Goal: Task Accomplishment & Management: Manage account settings

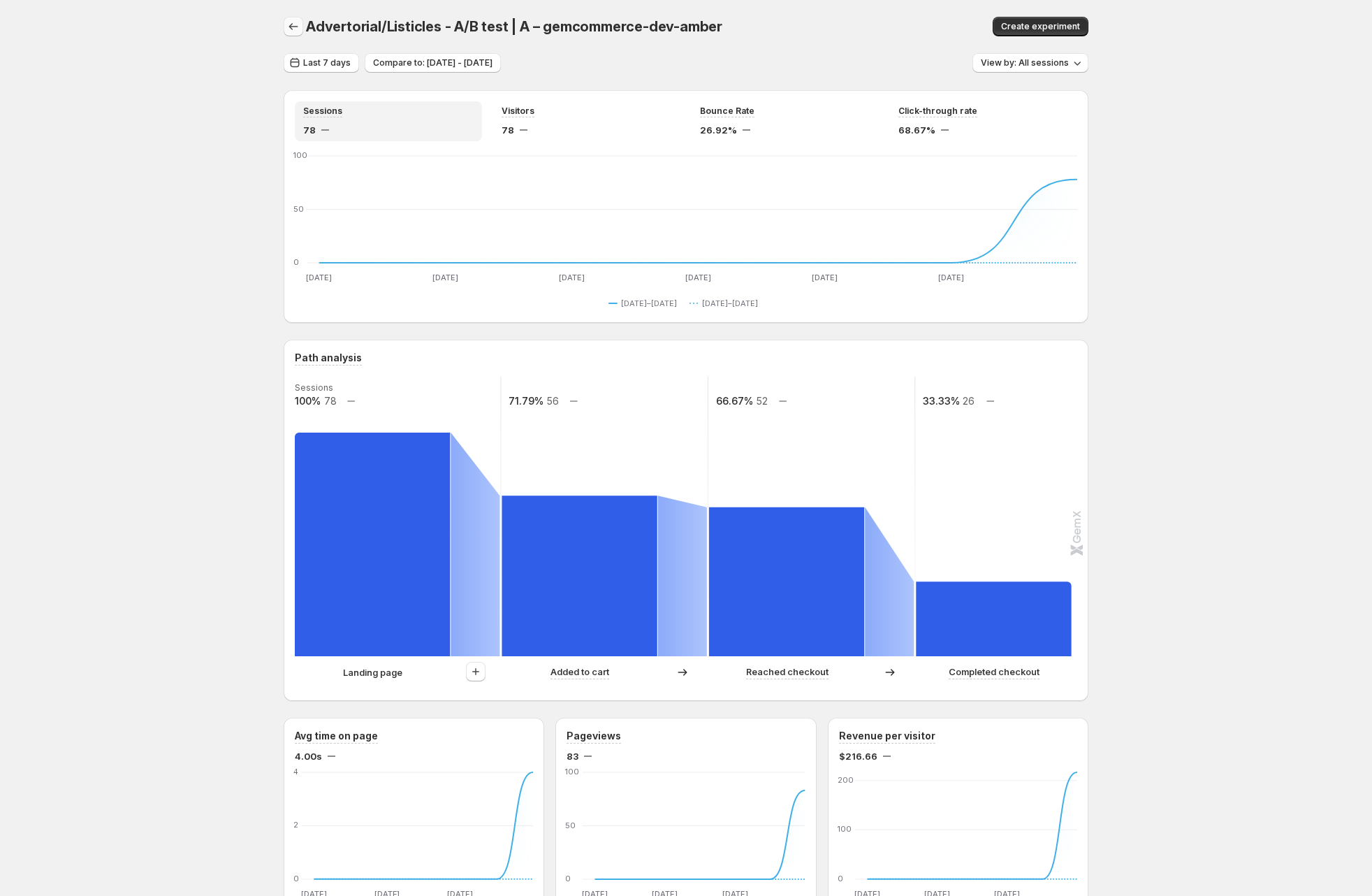
click at [294, 17] on button "button" at bounding box center [294, 27] width 20 height 20
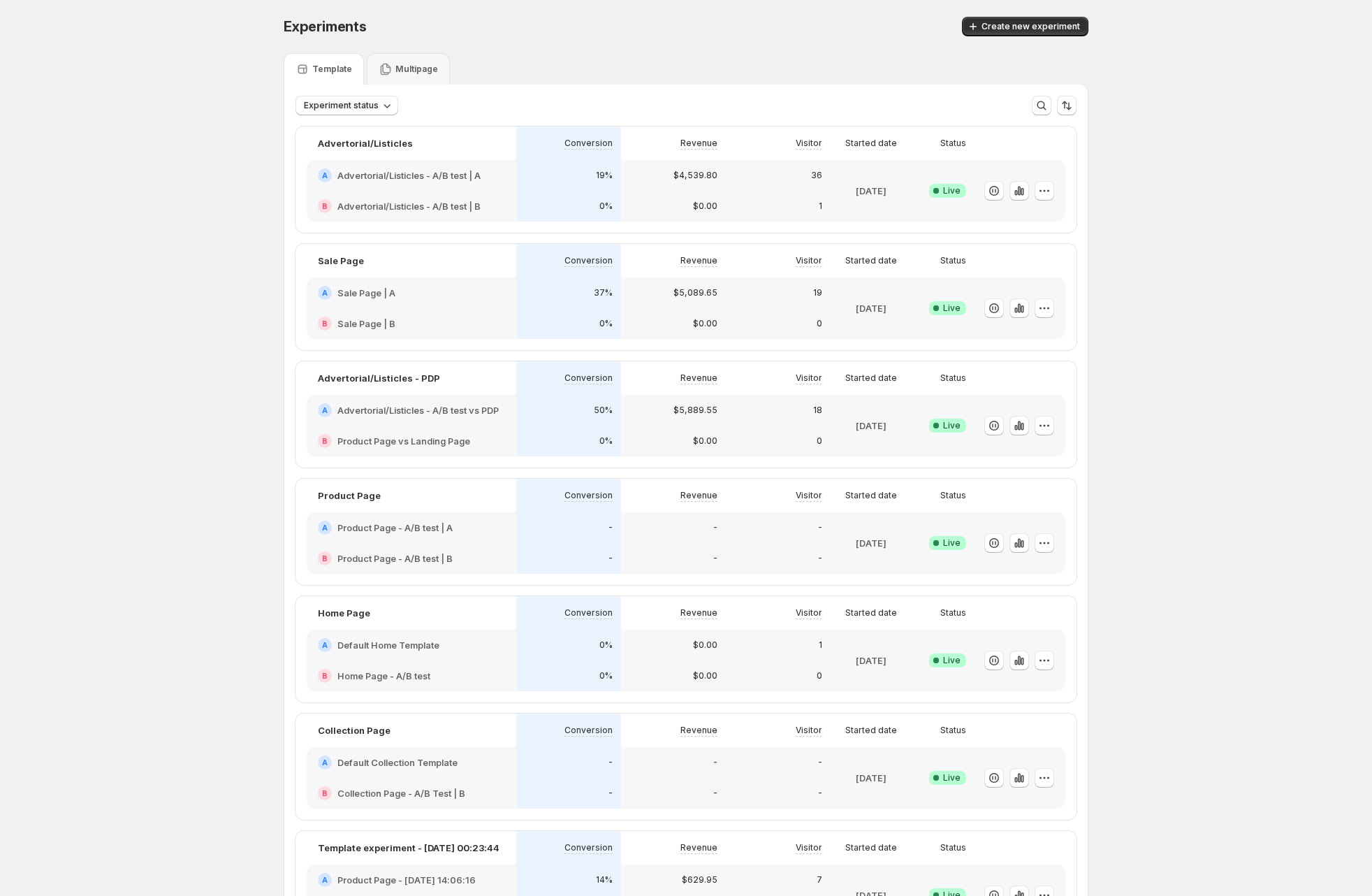
click at [583, 195] on div "0%" at bounding box center [569, 206] width 105 height 30
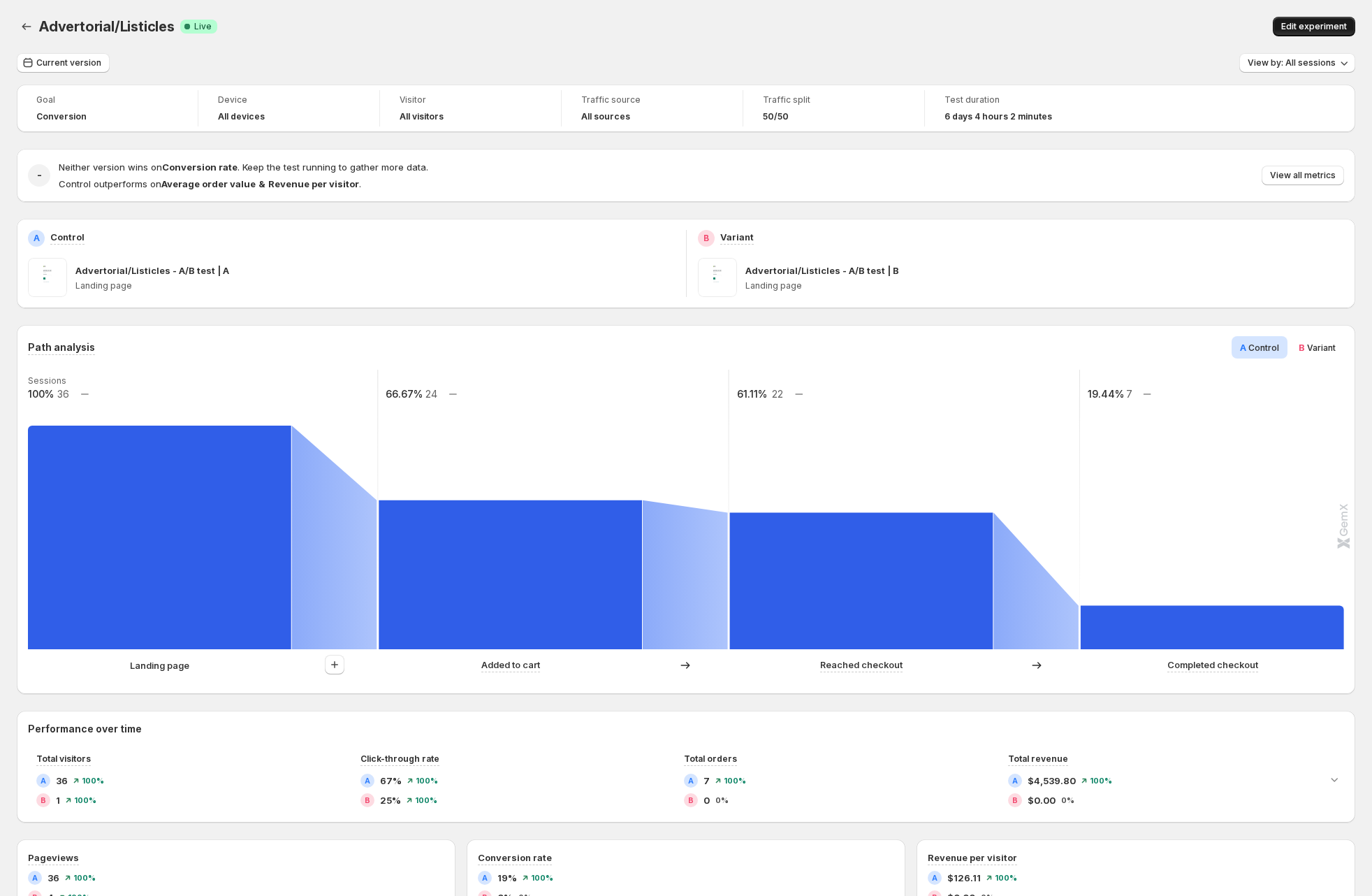
click at [1332, 30] on span "Edit experiment" at bounding box center [1314, 27] width 66 height 11
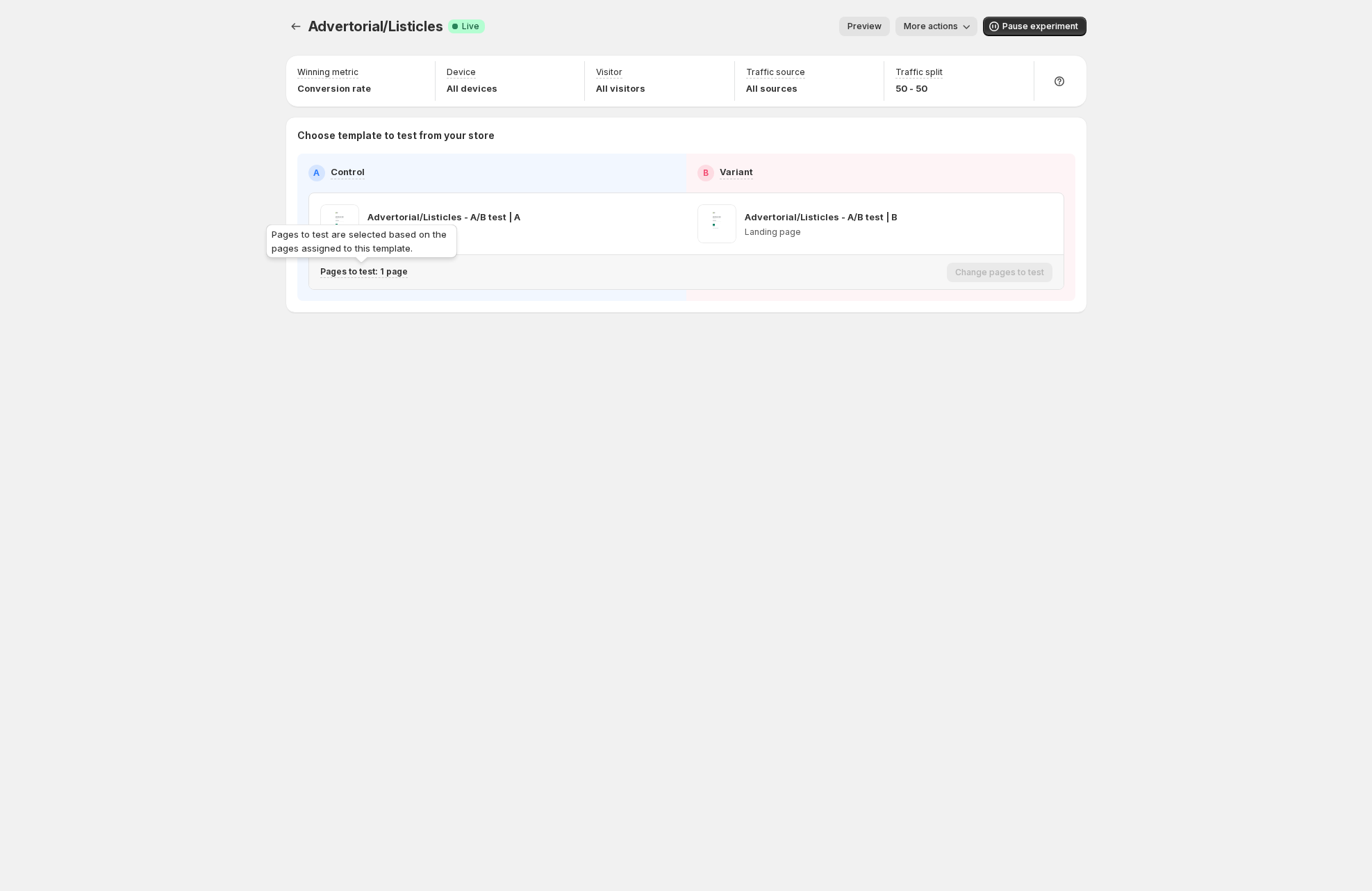
click at [353, 269] on p "Pages to test: 1 page" at bounding box center [364, 271] width 88 height 11
drag, startPoint x: 890, startPoint y: 324, endPoint x: 870, endPoint y: 316, distance: 21.5
click at [890, 324] on div "Advertorial/Listicles. This page is ready Advertorial/Listicles Success Complet…" at bounding box center [686, 193] width 833 height 387
click at [300, 31] on icon "Experiments" at bounding box center [296, 26] width 14 height 14
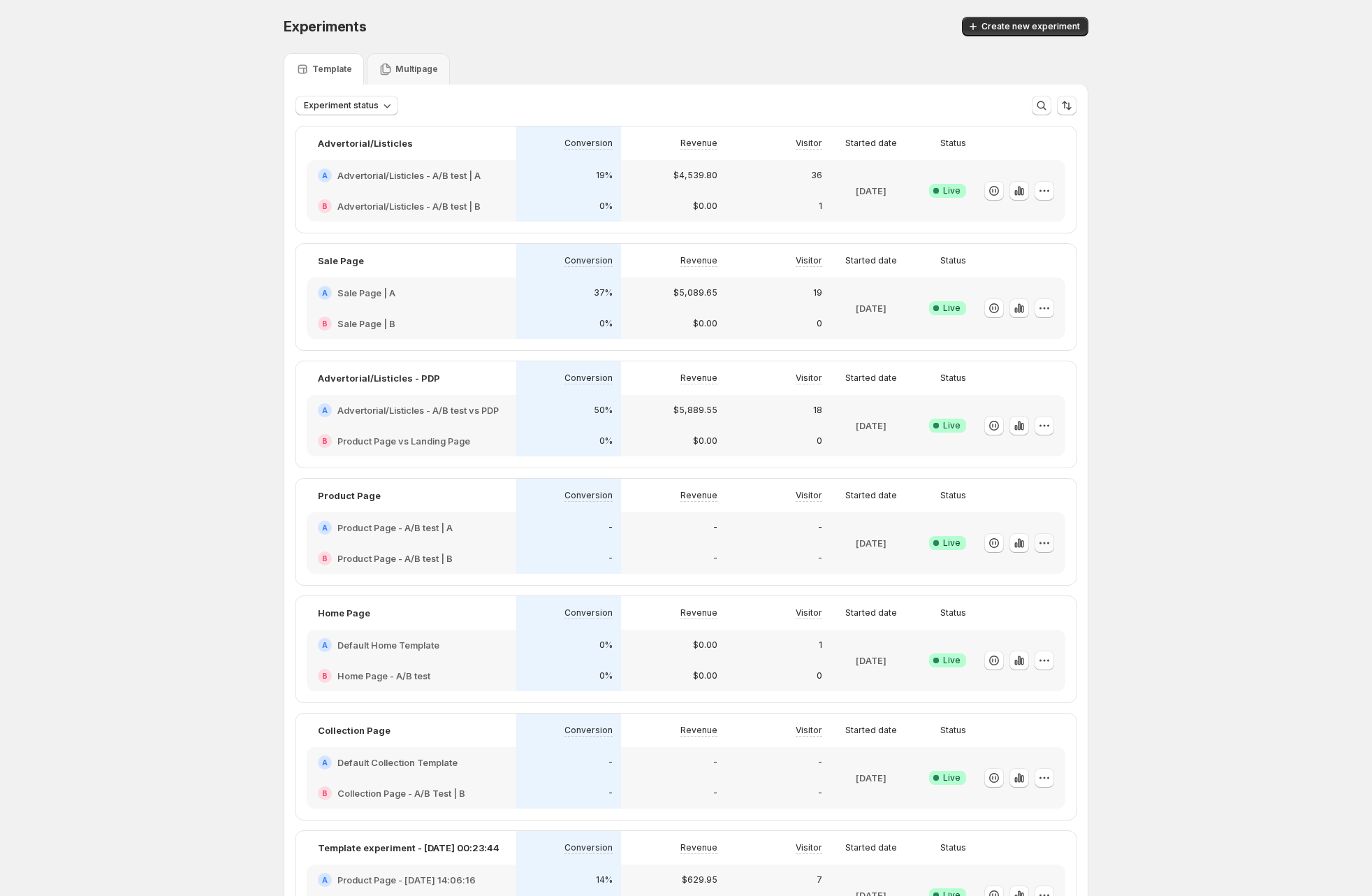
click at [1052, 547] on icon "button" at bounding box center [1045, 543] width 14 height 14
click at [1039, 560] on button "Edit" at bounding box center [1052, 570] width 172 height 22
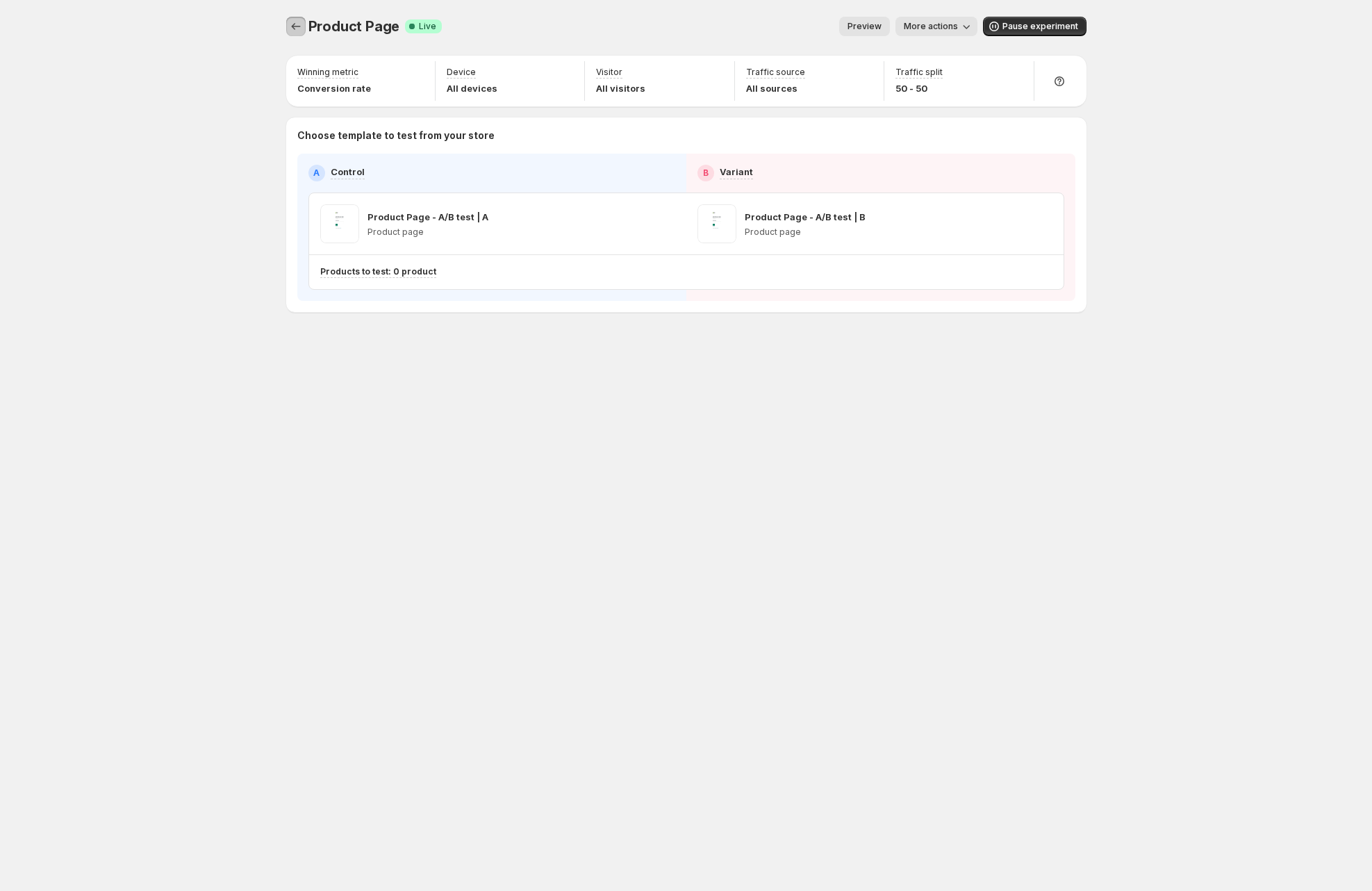
click at [289, 30] on icon "Experiments" at bounding box center [296, 26] width 14 height 14
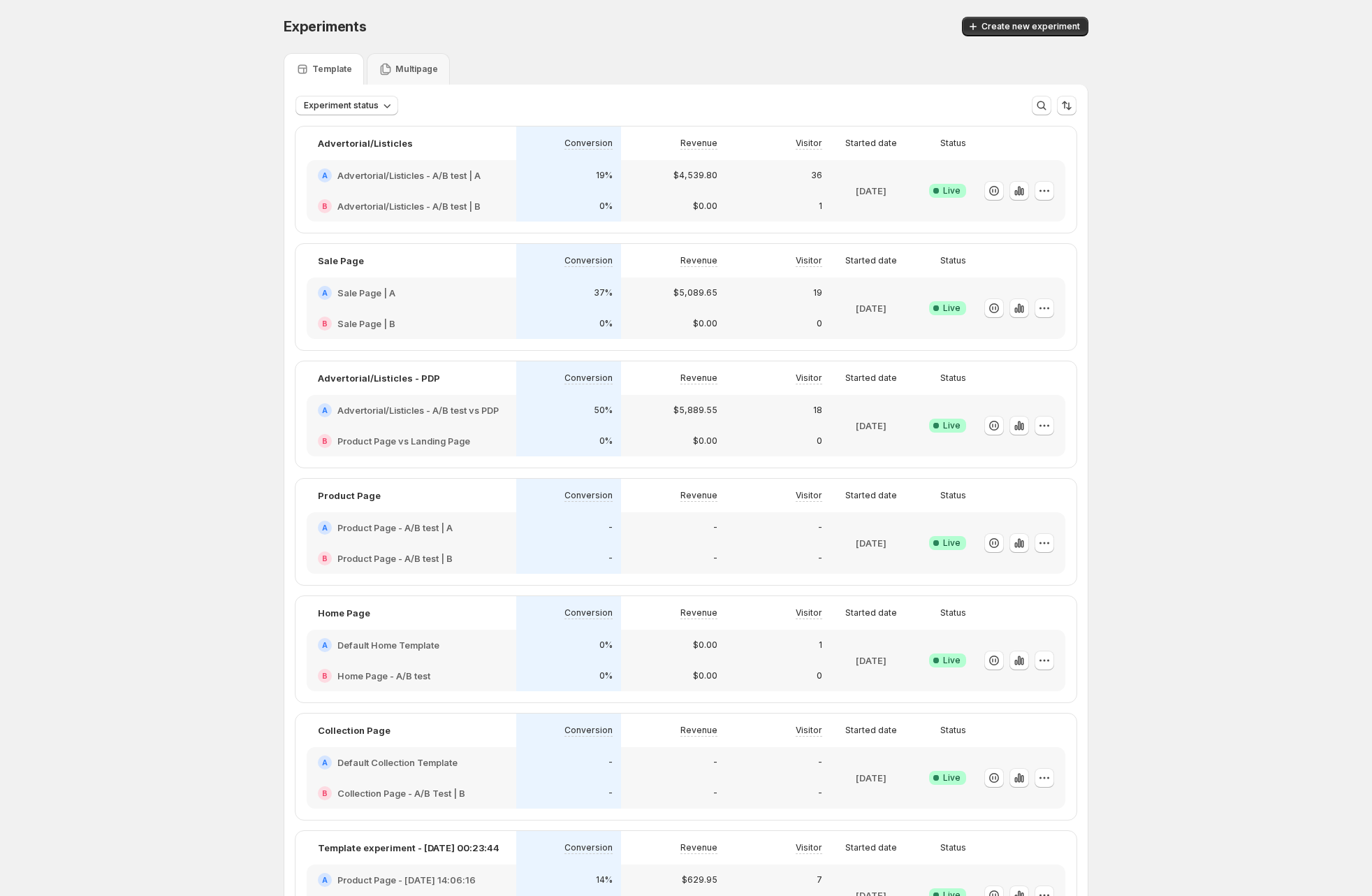
scroll to position [481, 0]
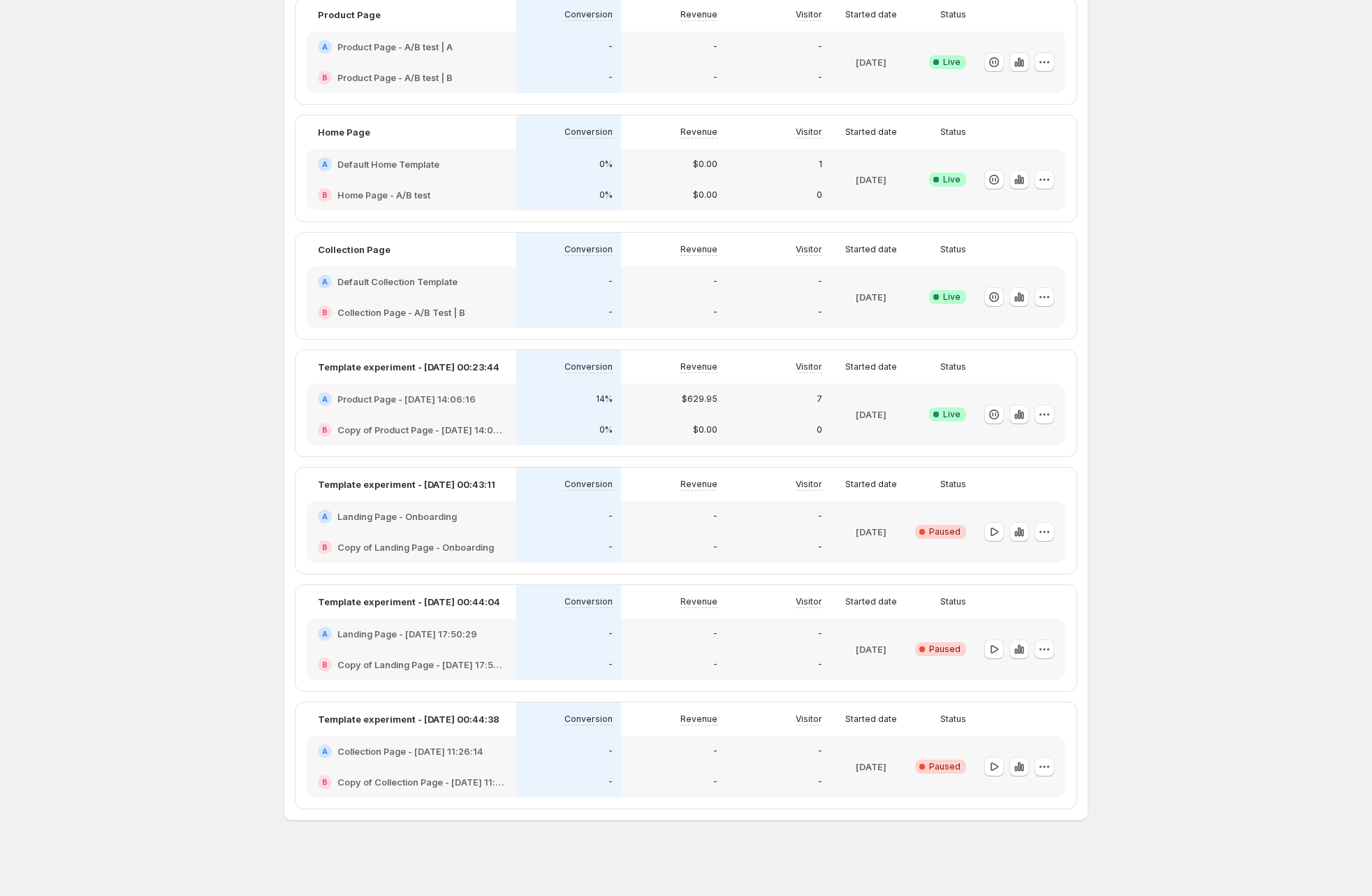
click at [863, 525] on p "Sep 04 2025" at bounding box center [871, 532] width 30 height 14
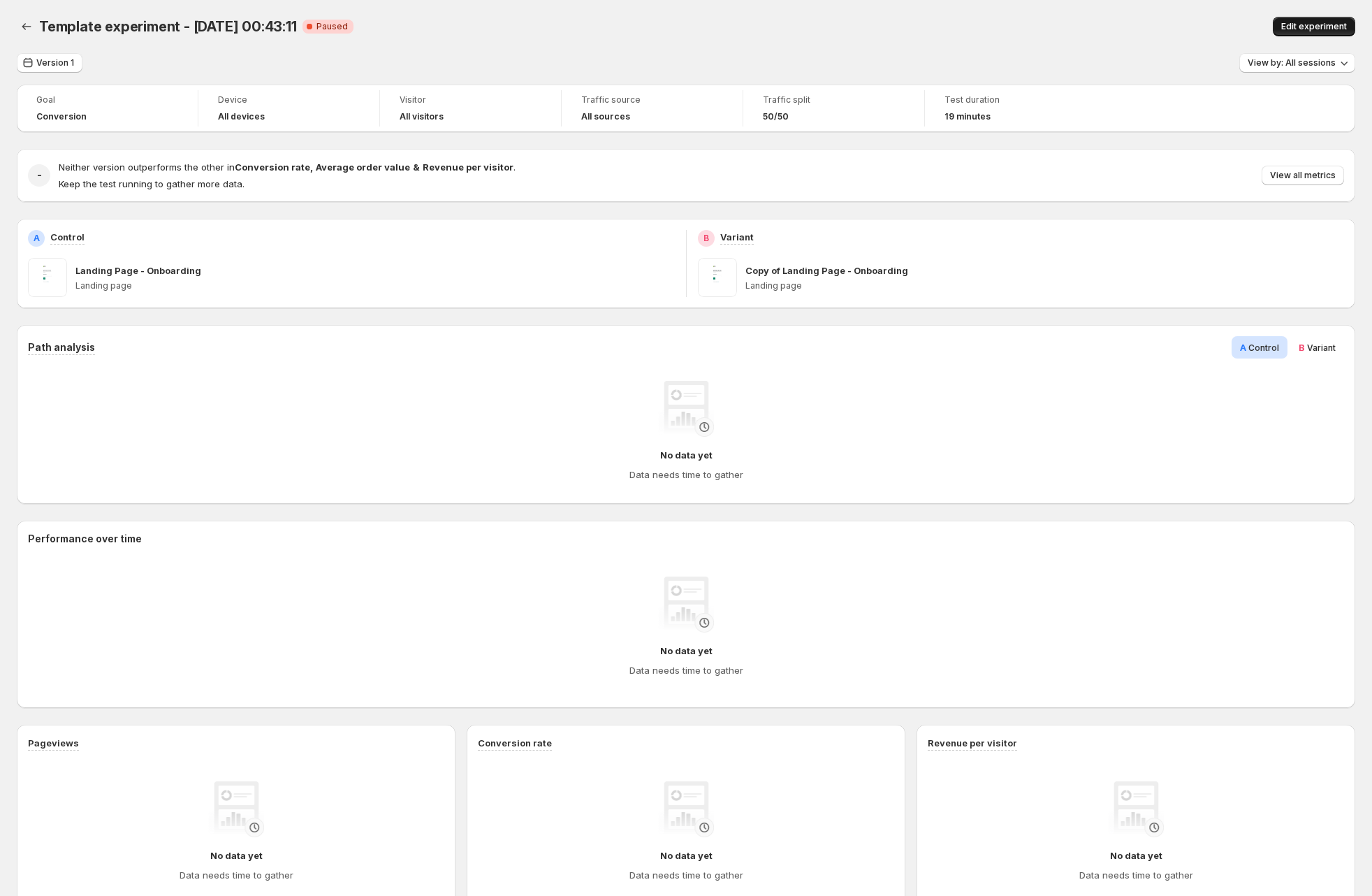
click at [1311, 28] on span "Edit experiment" at bounding box center [1314, 27] width 66 height 11
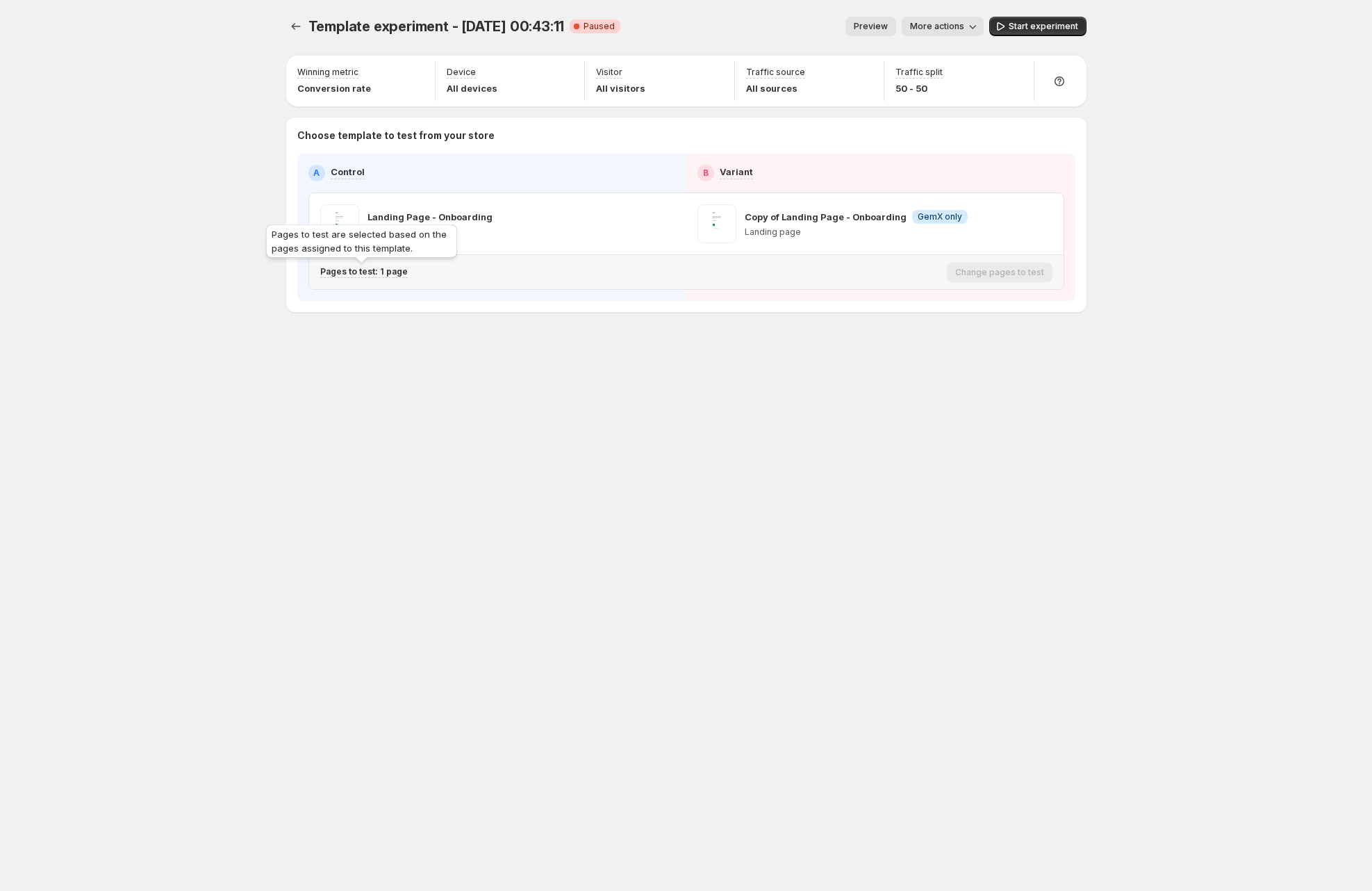
click at [358, 276] on p "Pages to test: 1 page" at bounding box center [364, 271] width 88 height 11
click at [446, 341] on p "Copy of Landing Page - Jun 12, 14:05:15" at bounding box center [453, 344] width 183 height 14
click at [1007, 276] on div "Change pages to test" at bounding box center [999, 273] width 106 height 20
